Goal: Find specific page/section: Find specific page/section

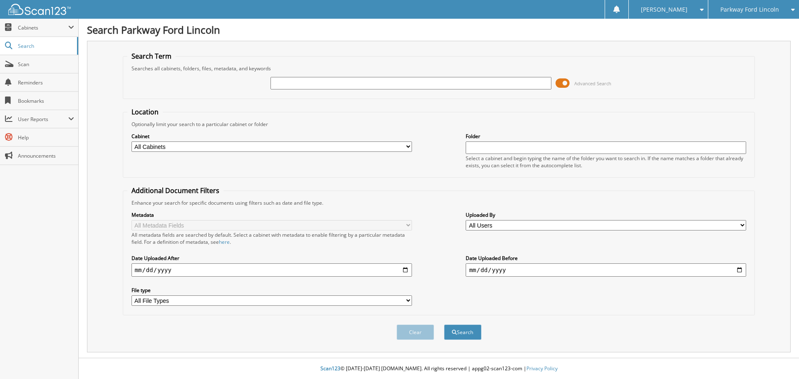
click at [409, 86] on input "text" at bounding box center [410, 83] width 280 height 12
type input "LB2518"
click at [444, 325] on button "Search" at bounding box center [462, 332] width 37 height 15
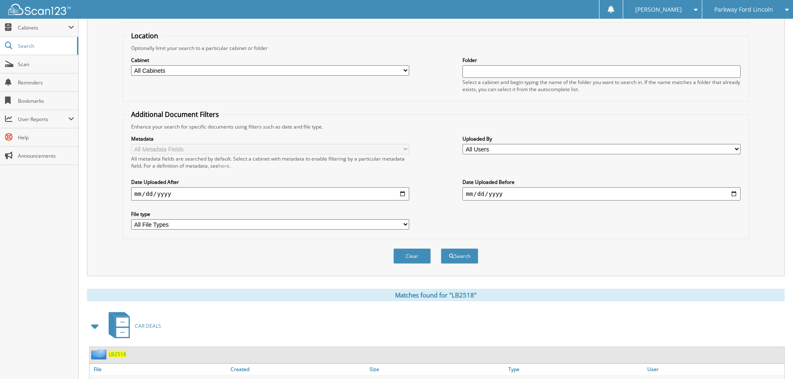
scroll to position [132, 0]
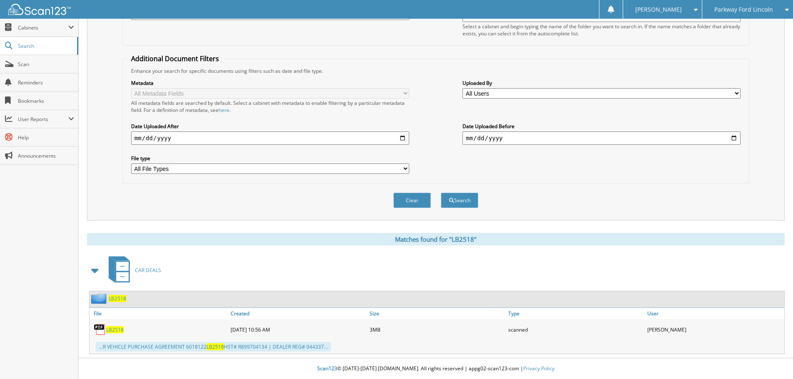
click at [110, 330] on span "LB2518" at bounding box center [114, 329] width 17 height 7
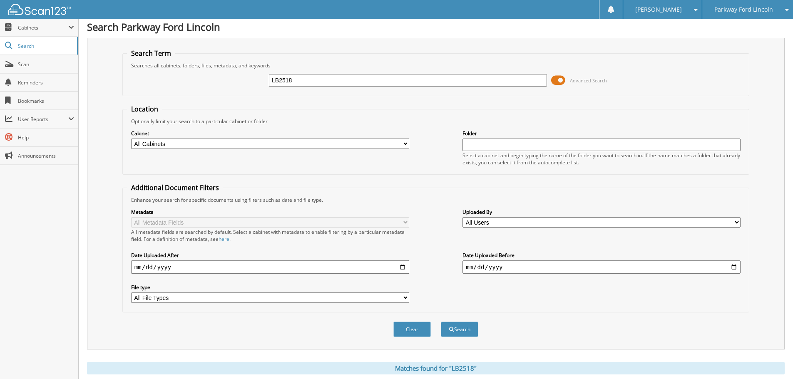
scroll to position [0, 0]
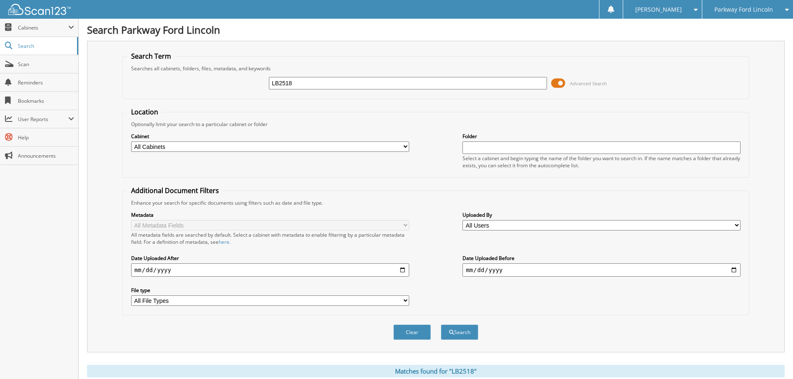
click at [338, 80] on input "LB2518" at bounding box center [408, 83] width 278 height 12
click at [335, 83] on input "LB2518" at bounding box center [408, 83] width 278 height 12
type input "LB2519"
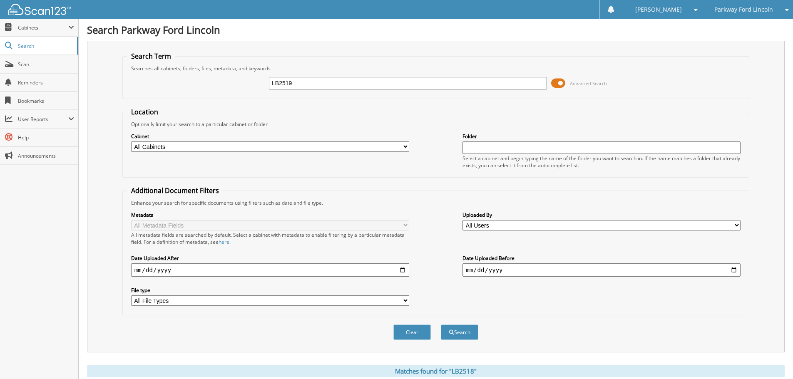
click at [441, 325] on button "Search" at bounding box center [459, 332] width 37 height 15
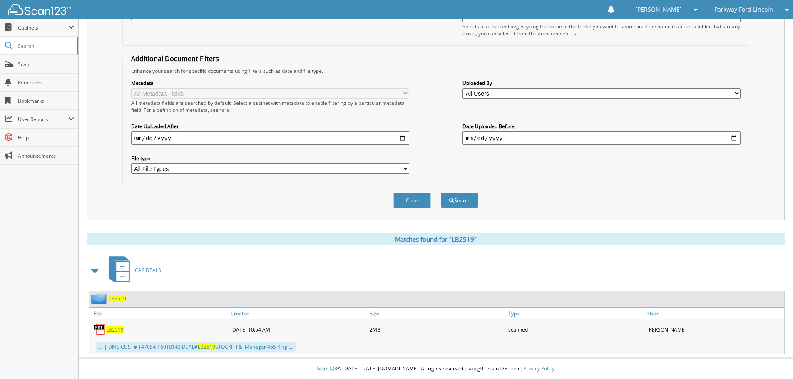
click at [117, 330] on span "LB2519" at bounding box center [114, 329] width 17 height 7
